Goal: Check status

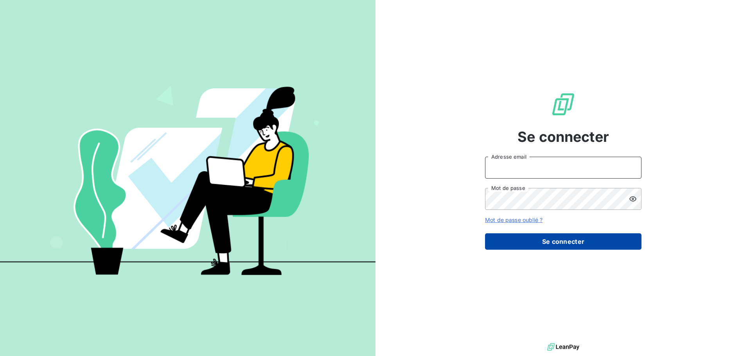
type input "[EMAIL_ADDRESS][DOMAIN_NAME]"
click at [562, 243] on button "Se connecter" at bounding box center [563, 241] width 156 height 16
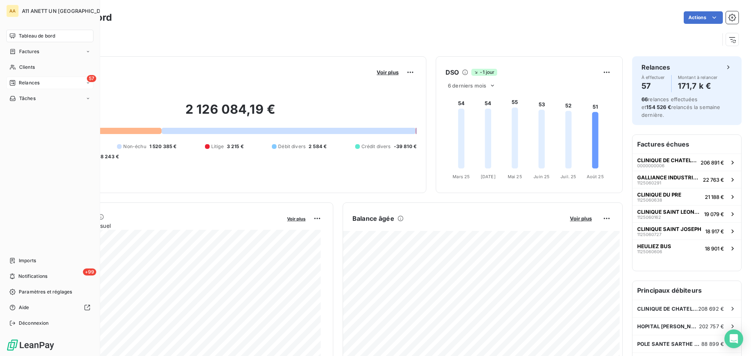
click at [21, 86] on div "57 Relances" at bounding box center [49, 83] width 87 height 13
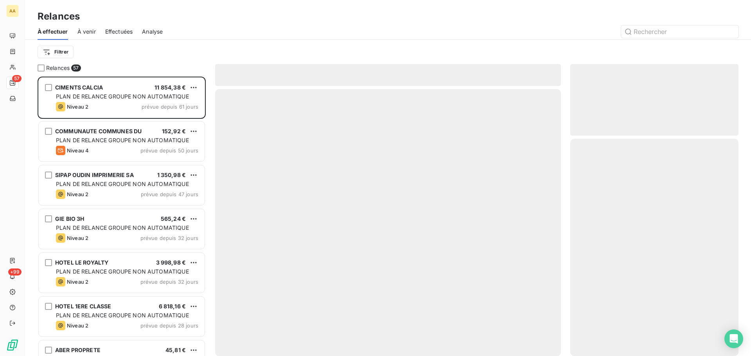
scroll to position [274, 162]
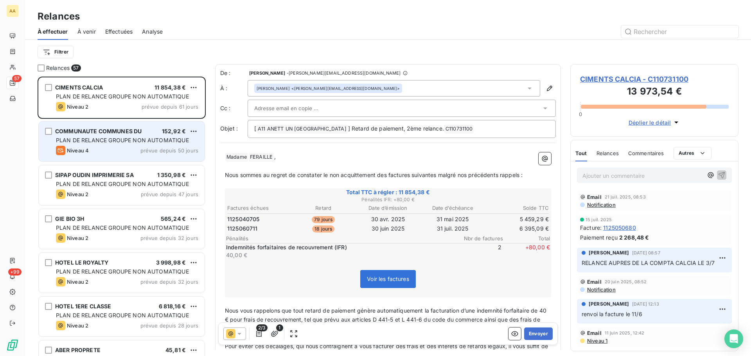
click at [140, 147] on div "Niveau 4 prévue depuis 50 jours" at bounding box center [127, 150] width 142 height 9
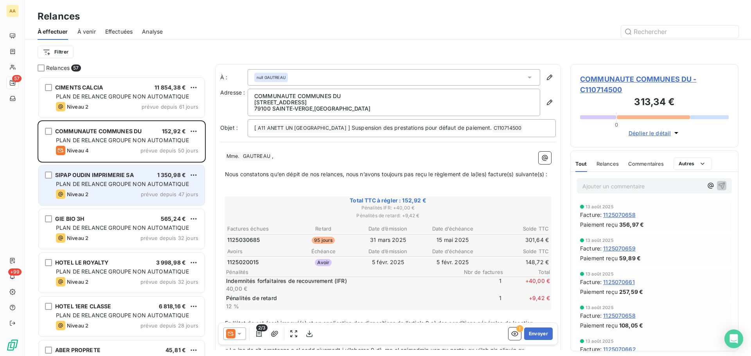
click at [110, 188] on div "SIPAP OUDIN IMPRIMERIE SA 1 350,98 € PLAN DE RELANCE GROUPE NON AUTOMATIQUE Niv…" at bounding box center [122, 185] width 166 height 40
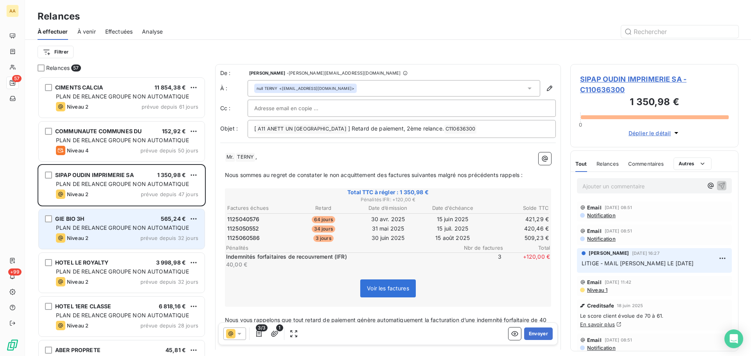
click at [117, 229] on span "PLAN DE RELANCE GROUPE NON AUTOMATIQUE" at bounding box center [122, 227] width 133 height 7
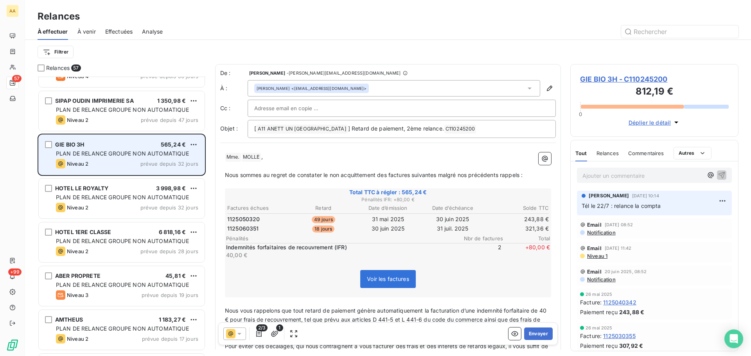
scroll to position [79, 0]
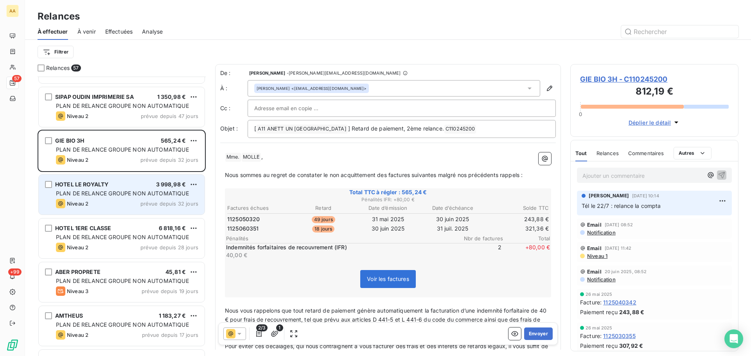
click at [126, 198] on div "HOTEL LE ROYALTY 3 998,98 € PLAN DE RELANCE GROUPE NON AUTOMATIQUE Niveau 2 pré…" at bounding box center [122, 195] width 166 height 40
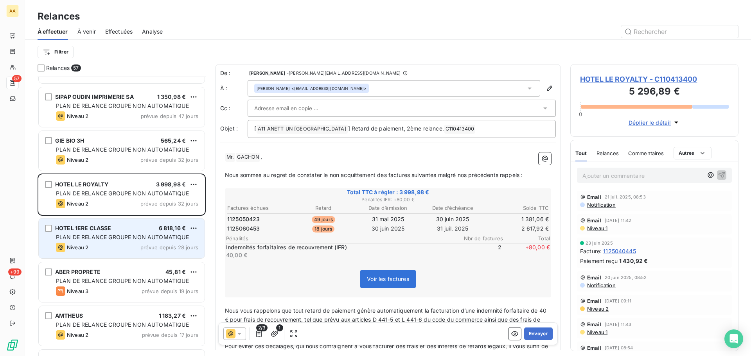
click at [123, 244] on div "Niveau 2 prévue depuis 28 jours" at bounding box center [127, 247] width 142 height 9
